Goal: Check status: Check status

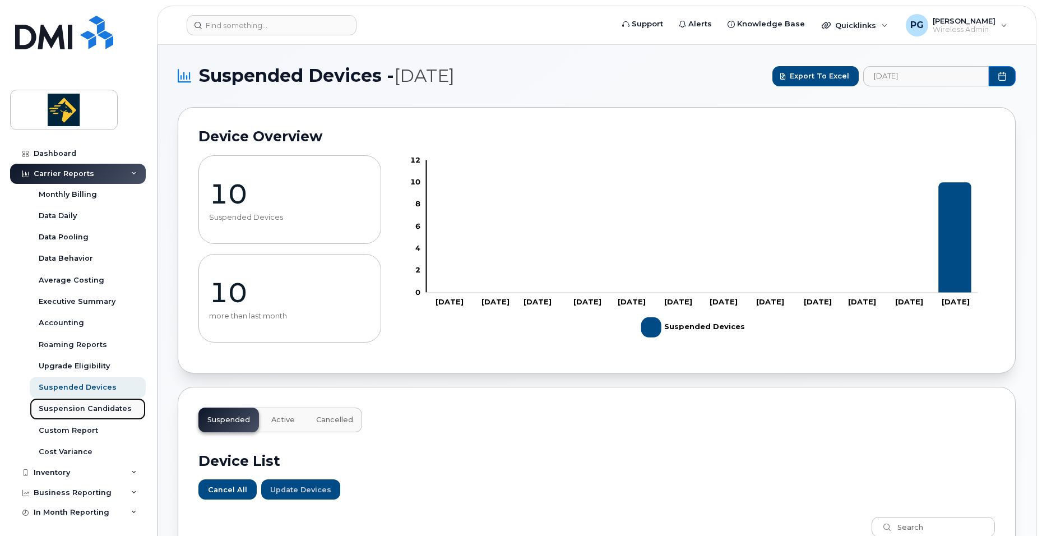
click at [108, 411] on div "Suspension Candidates" at bounding box center [85, 408] width 93 height 10
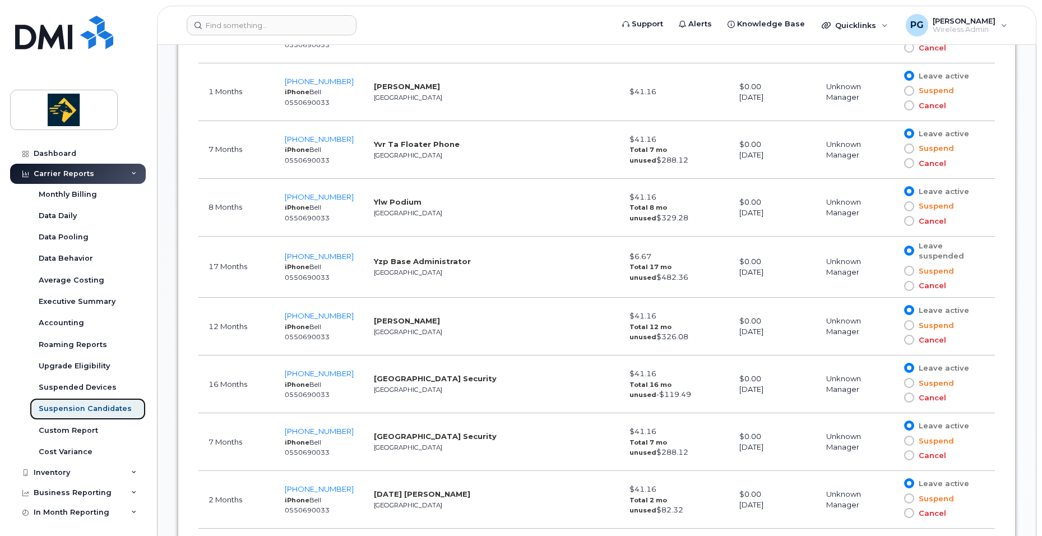
scroll to position [1126, 0]
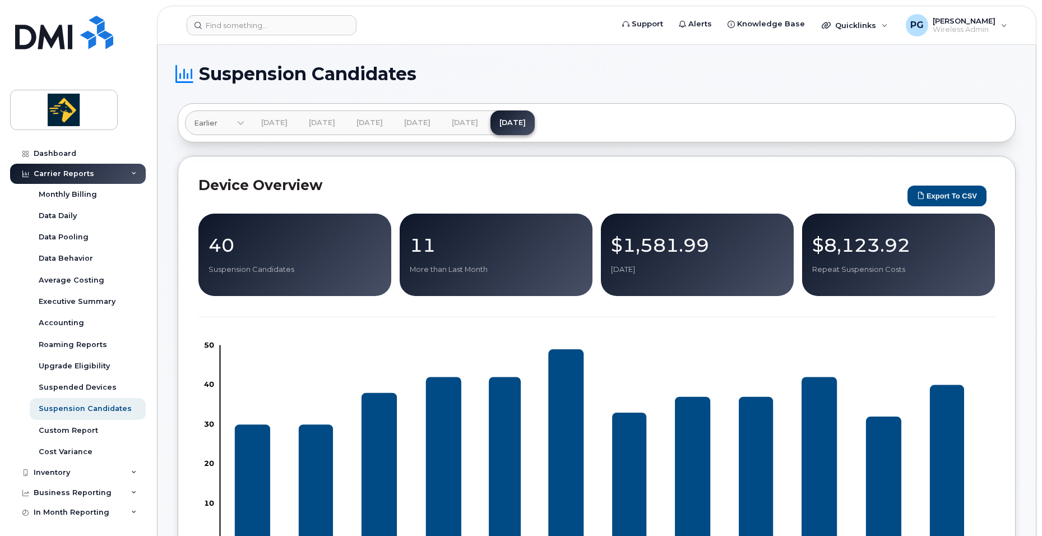
scroll to position [996, 0]
